Goal: Information Seeking & Learning: Learn about a topic

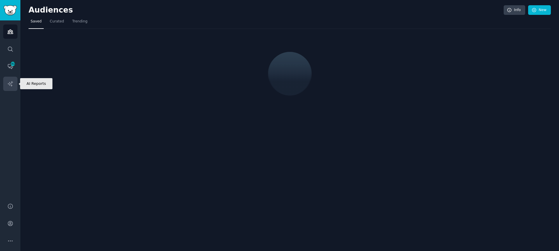
click at [12, 88] on link "AI Reports" at bounding box center [10, 84] width 14 height 14
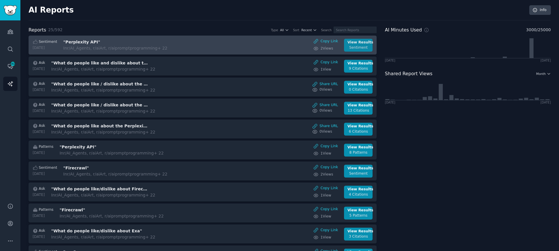
click at [350, 42] on div "View Results" at bounding box center [358, 42] width 22 height 5
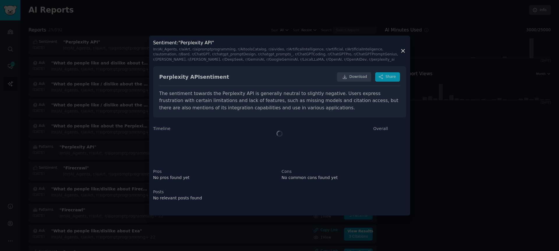
click at [402, 50] on div "Sentiment : "Perplexity API" In r/AI_Agents, r/aiArt, r/aipromptprogramming, r/…" at bounding box center [279, 126] width 261 height 180
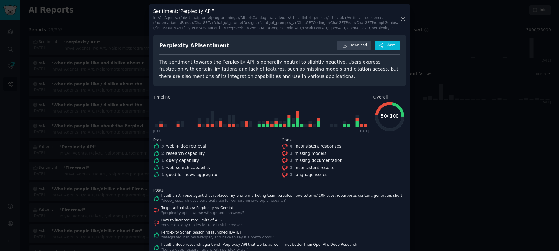
click at [113, 49] on div at bounding box center [279, 125] width 559 height 251
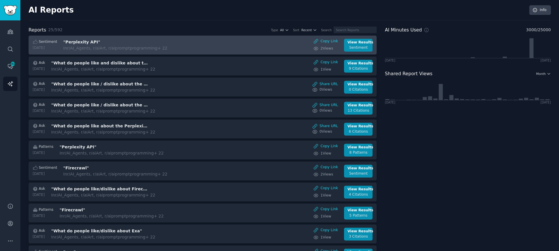
click at [102, 39] on h3 ""Perplexity API"" at bounding box center [112, 42] width 98 height 6
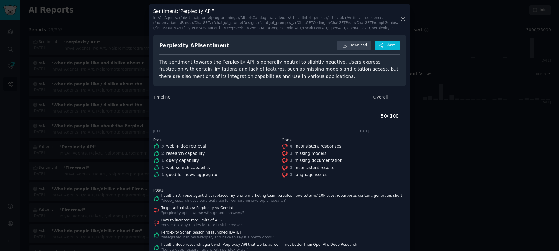
click at [66, 83] on div at bounding box center [279, 125] width 559 height 251
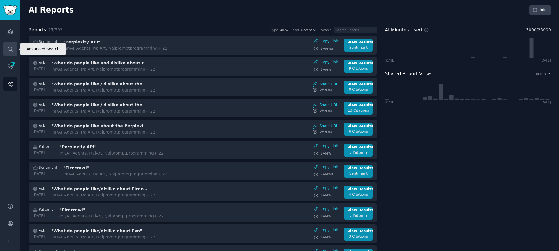
click at [12, 46] on icon "Sidebar" at bounding box center [10, 49] width 6 height 6
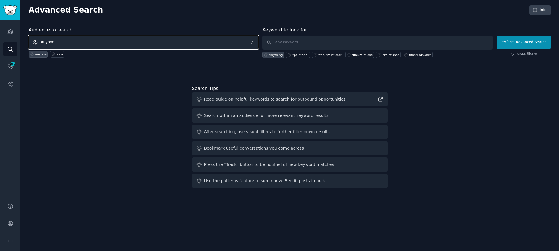
click at [53, 40] on span "Anyone" at bounding box center [144, 42] width 230 height 13
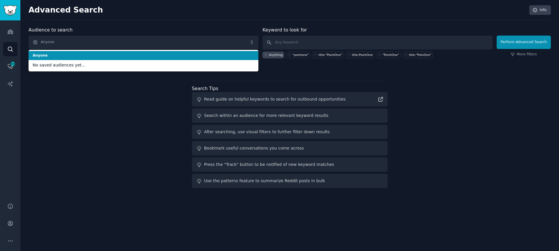
click at [70, 23] on div "Advanced Search Info Audience to search Anyone Anyone No saved audiences yet...…" at bounding box center [289, 125] width 538 height 251
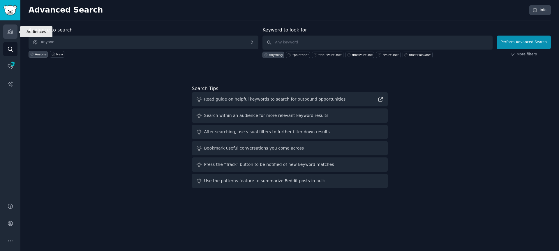
click at [10, 28] on link "Audiences" at bounding box center [10, 31] width 14 height 14
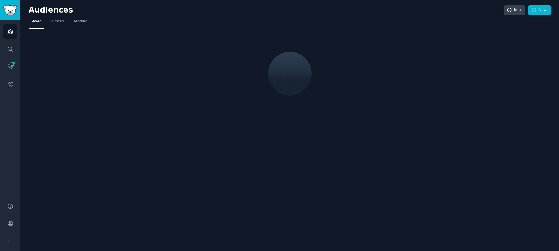
click at [269, 18] on nav "Saved Curated Trending" at bounding box center [290, 23] width 522 height 12
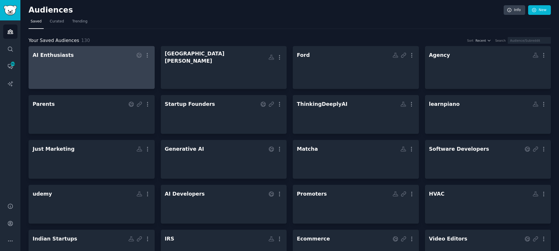
click at [68, 59] on h2 "AI Enthusiasts More" at bounding box center [92, 55] width 118 height 10
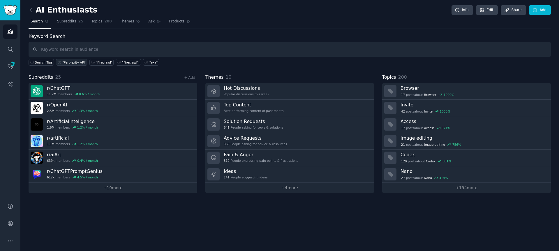
click at [76, 63] on div ""Perplexity API"" at bounding box center [74, 62] width 24 height 4
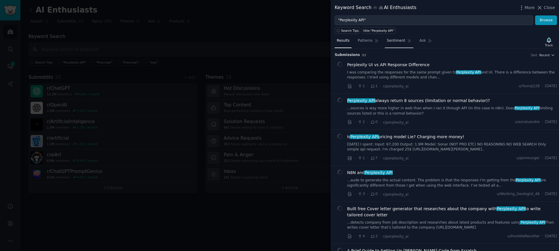
click at [391, 41] on span "Sentiment" at bounding box center [396, 40] width 18 height 5
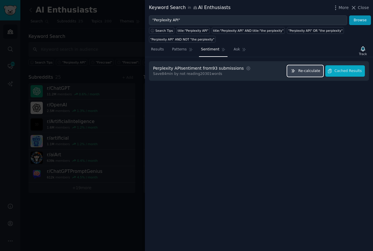
click at [308, 72] on span "Re-calculate" at bounding box center [309, 70] width 22 height 5
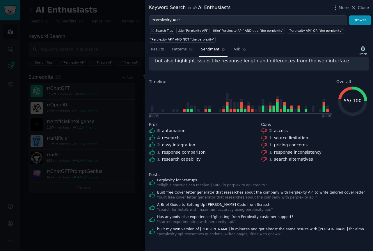
scroll to position [46, 0]
